Goal: Navigation & Orientation: Find specific page/section

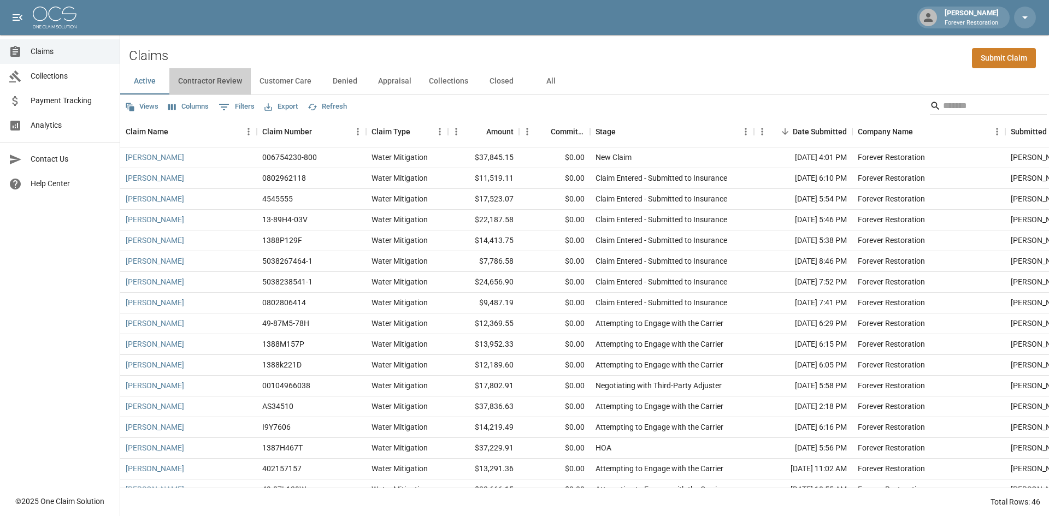
click at [219, 83] on button "Contractor Review" at bounding box center [209, 81] width 81 height 26
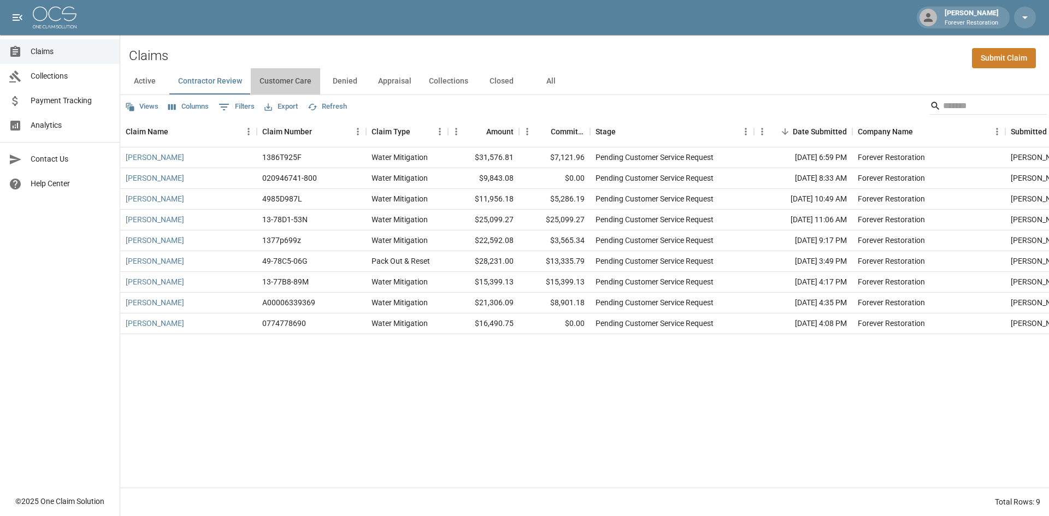
click at [299, 85] on button "Customer Care" at bounding box center [285, 81] width 69 height 26
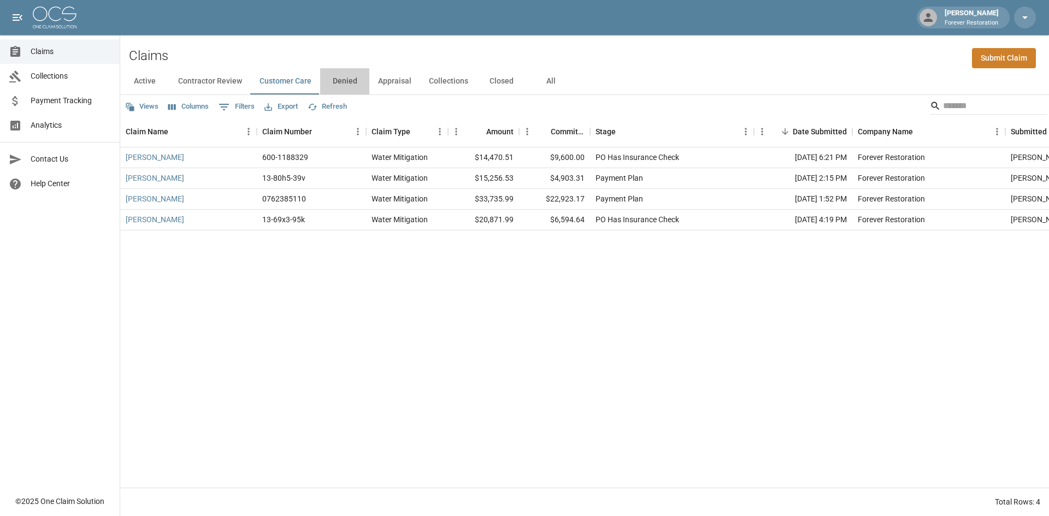
click at [344, 82] on button "Denied" at bounding box center [344, 81] width 49 height 26
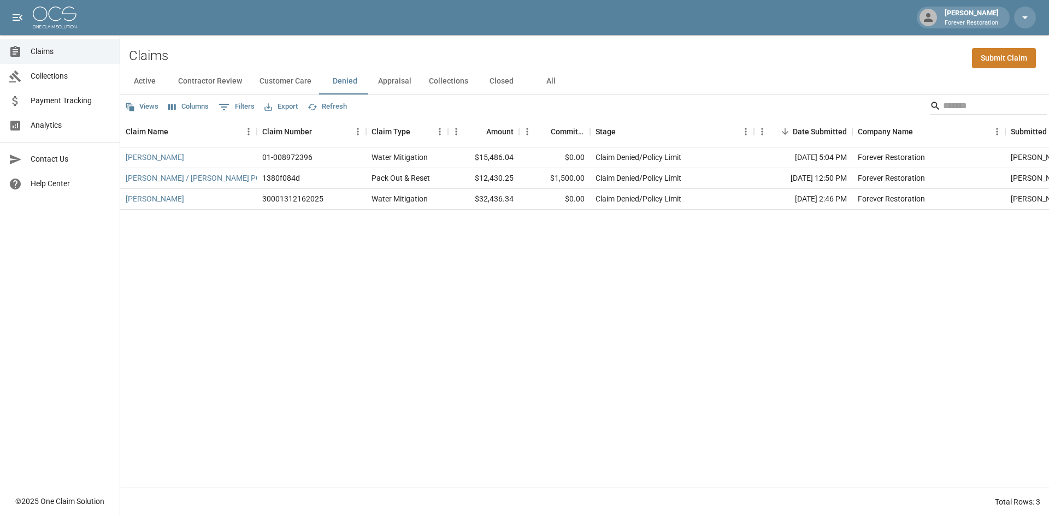
click at [398, 80] on button "Appraisal" at bounding box center [394, 81] width 51 height 26
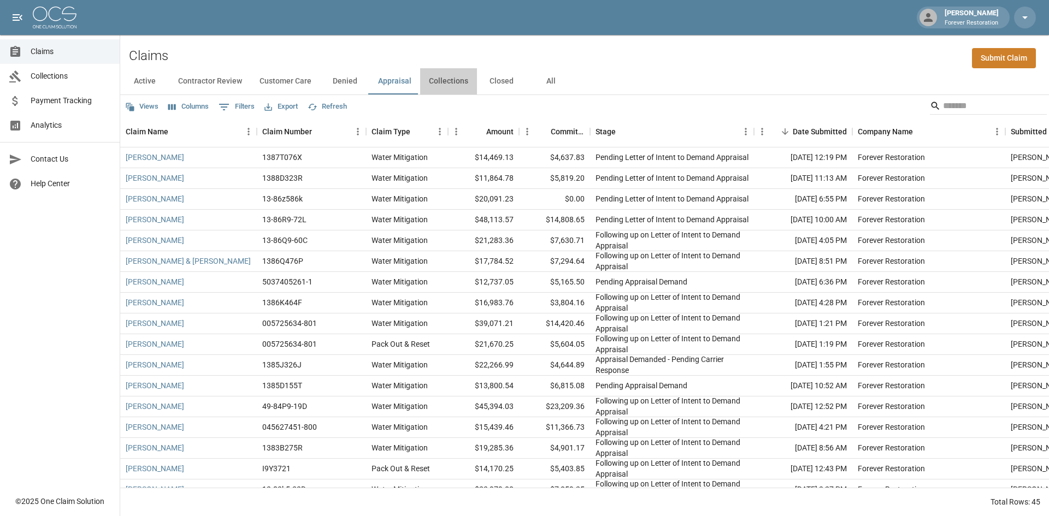
click at [444, 81] on button "Collections" at bounding box center [448, 81] width 57 height 26
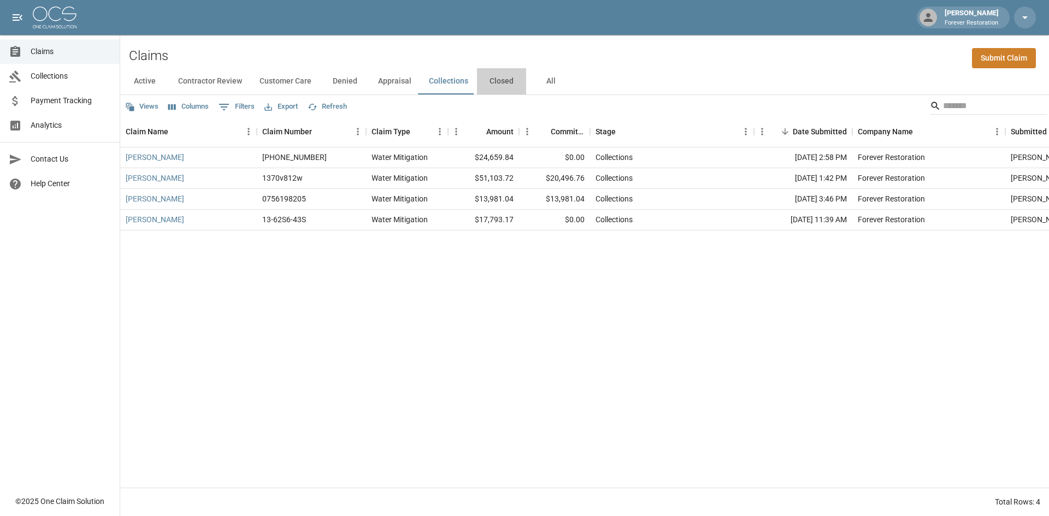
click at [498, 79] on button "Closed" at bounding box center [501, 81] width 49 height 26
